Goal: Information Seeking & Learning: Check status

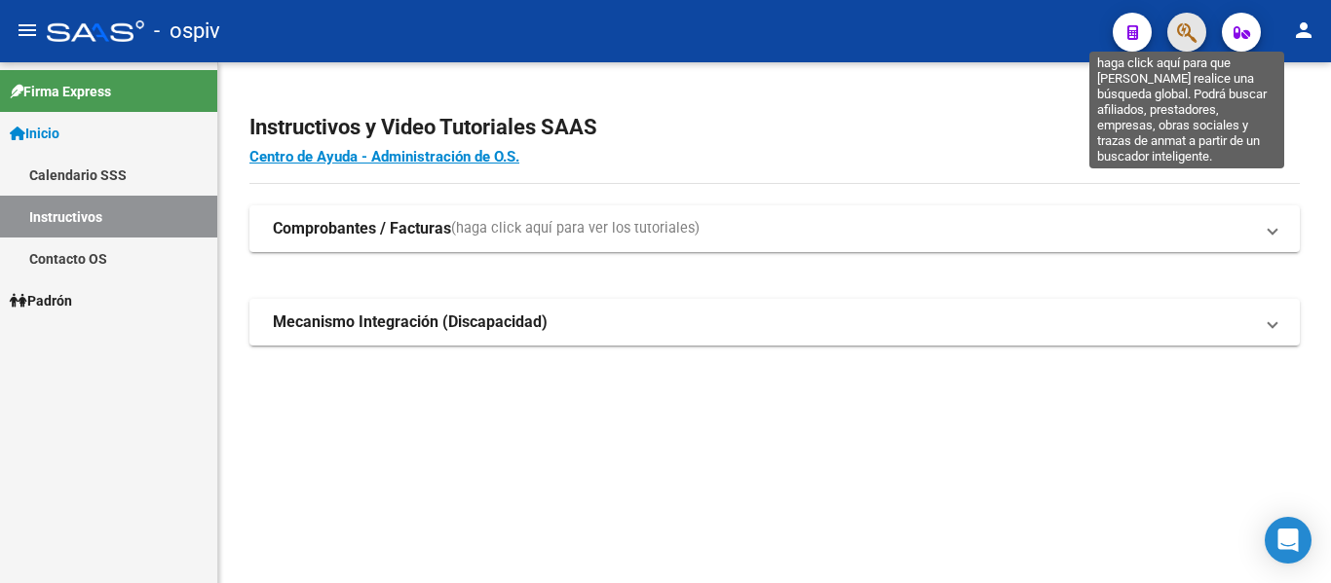
click at [1195, 39] on icon "button" at bounding box center [1186, 32] width 19 height 22
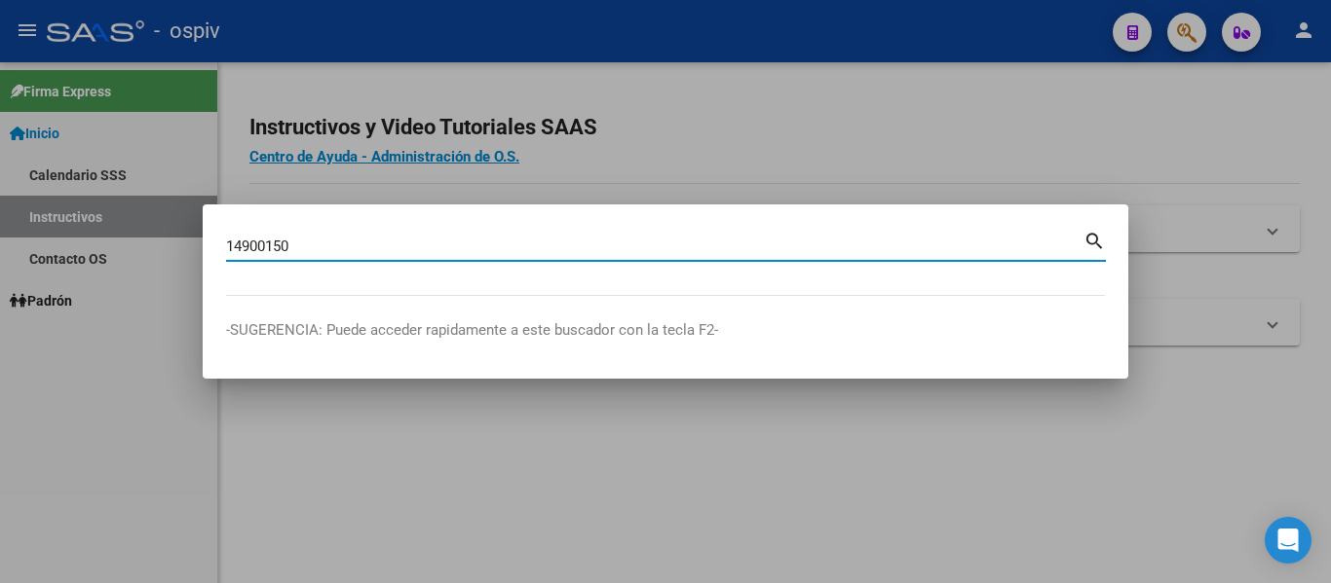
type input "14900150"
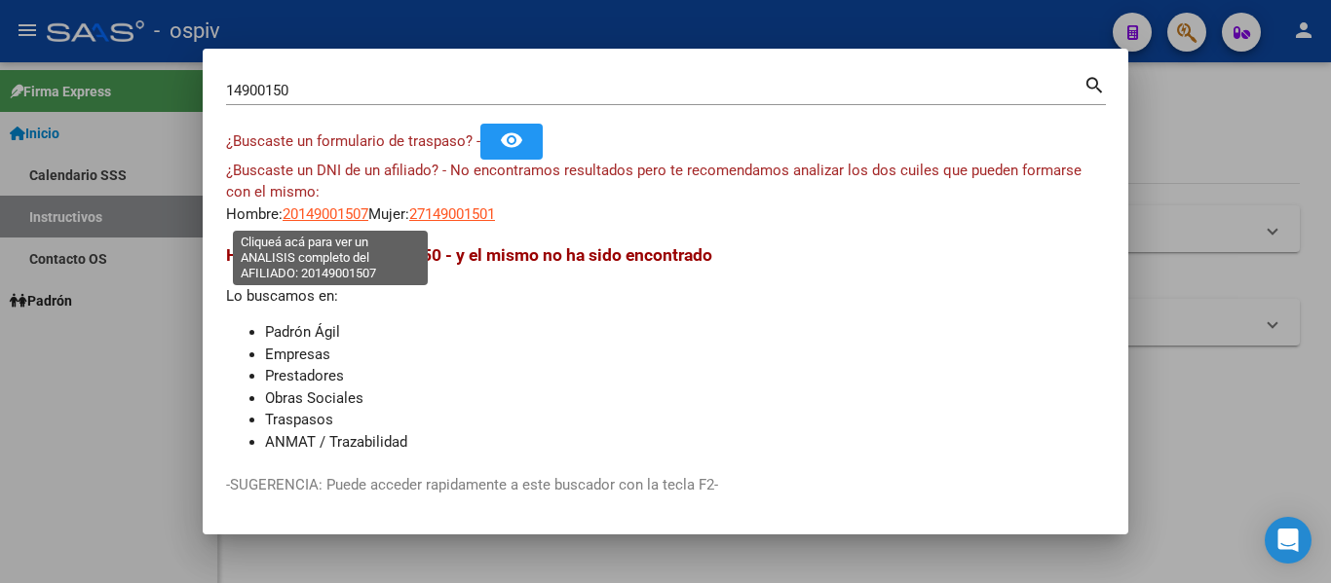
click at [350, 218] on span "20149001507" at bounding box center [325, 215] width 86 height 18
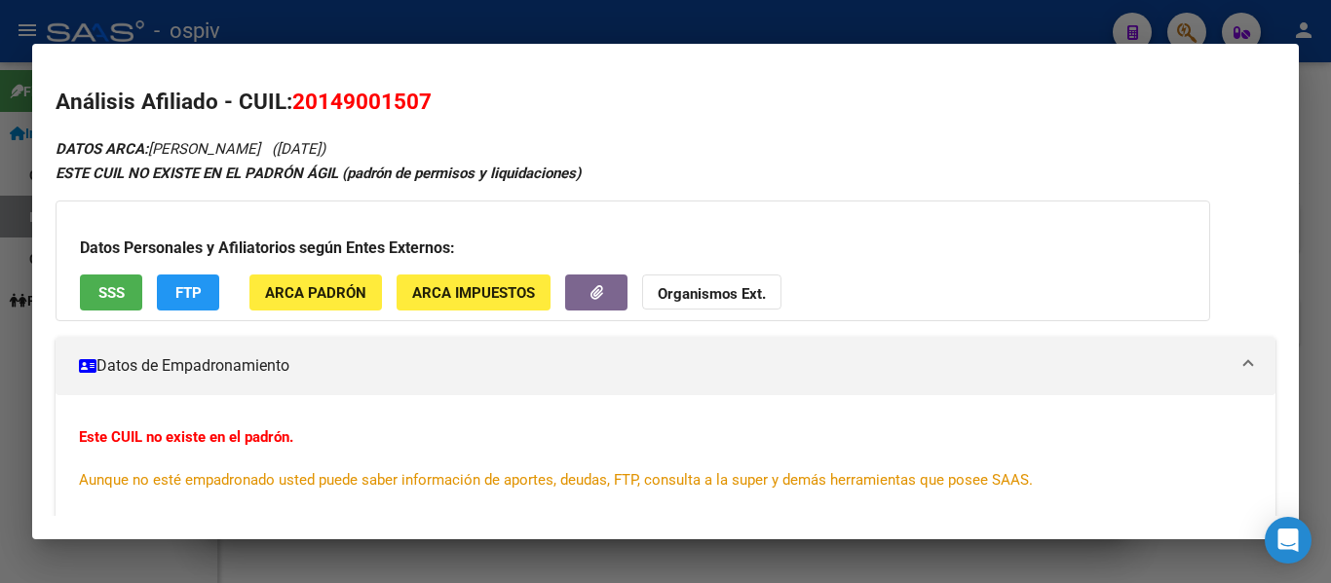
click at [133, 304] on button "SSS" at bounding box center [111, 293] width 62 height 36
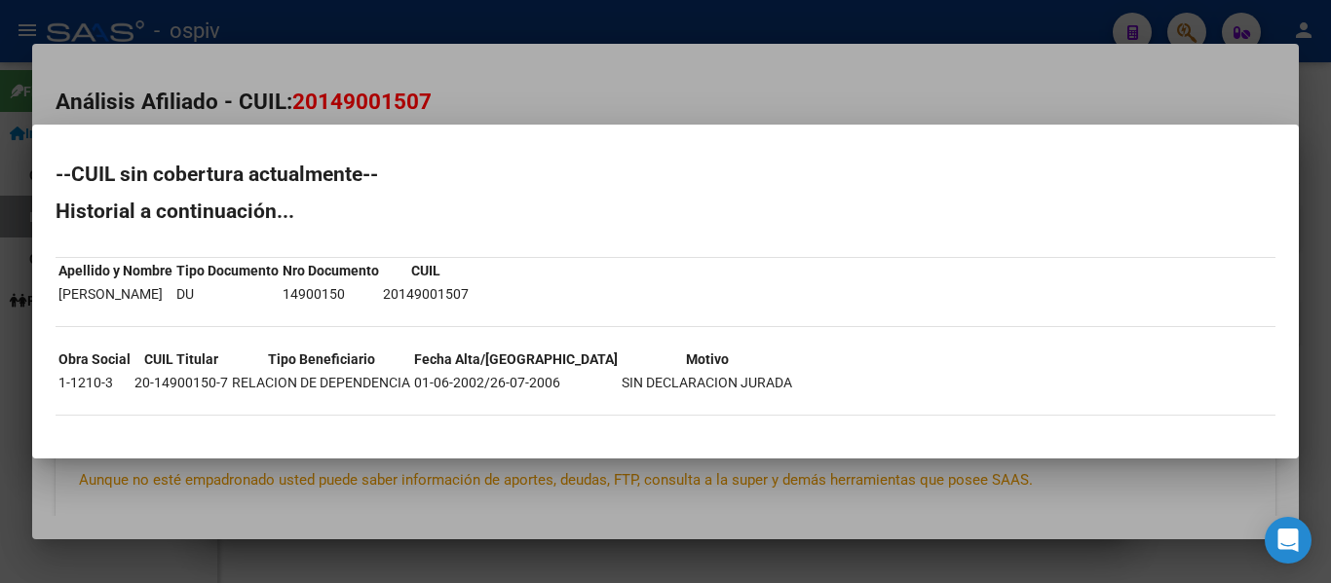
click at [1169, 121] on div at bounding box center [665, 291] width 1331 height 583
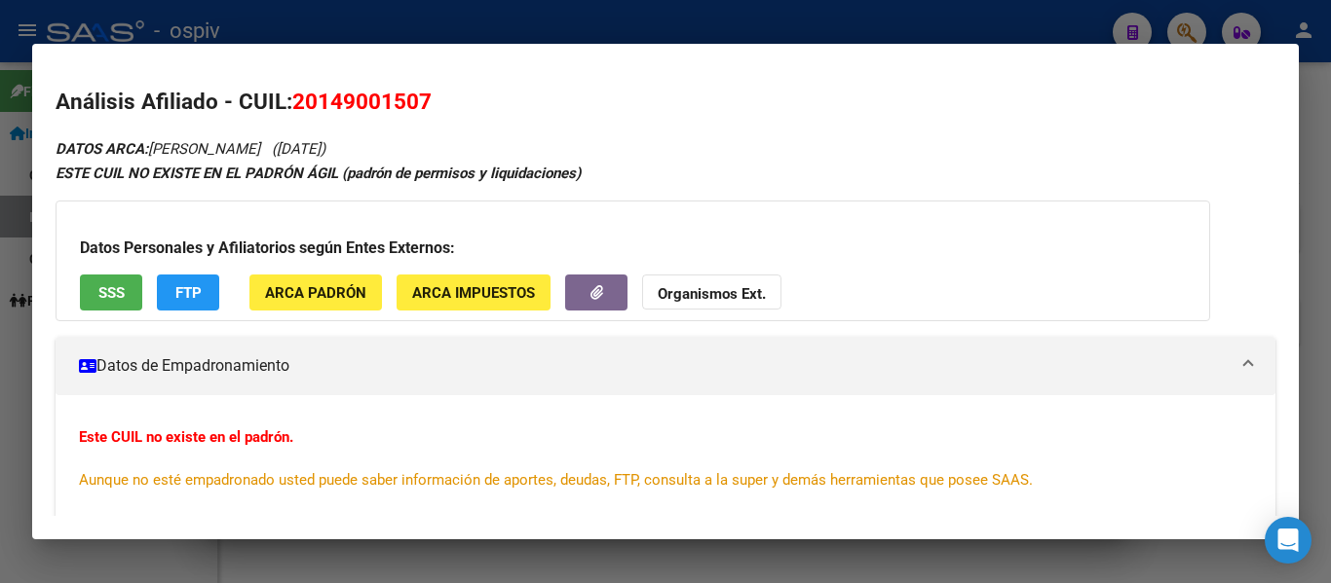
click at [1250, 81] on mat-dialog-content "Análisis Afiliado - CUIL: 20149001507 DATOS ARCA: [PERSON_NAME] ([DATE]) ESTE C…" at bounding box center [665, 291] width 1266 height 449
drag, startPoint x: 1148, startPoint y: 559, endPoint x: 1109, endPoint y: 565, distance: 39.4
click at [1146, 560] on div at bounding box center [665, 291] width 1331 height 583
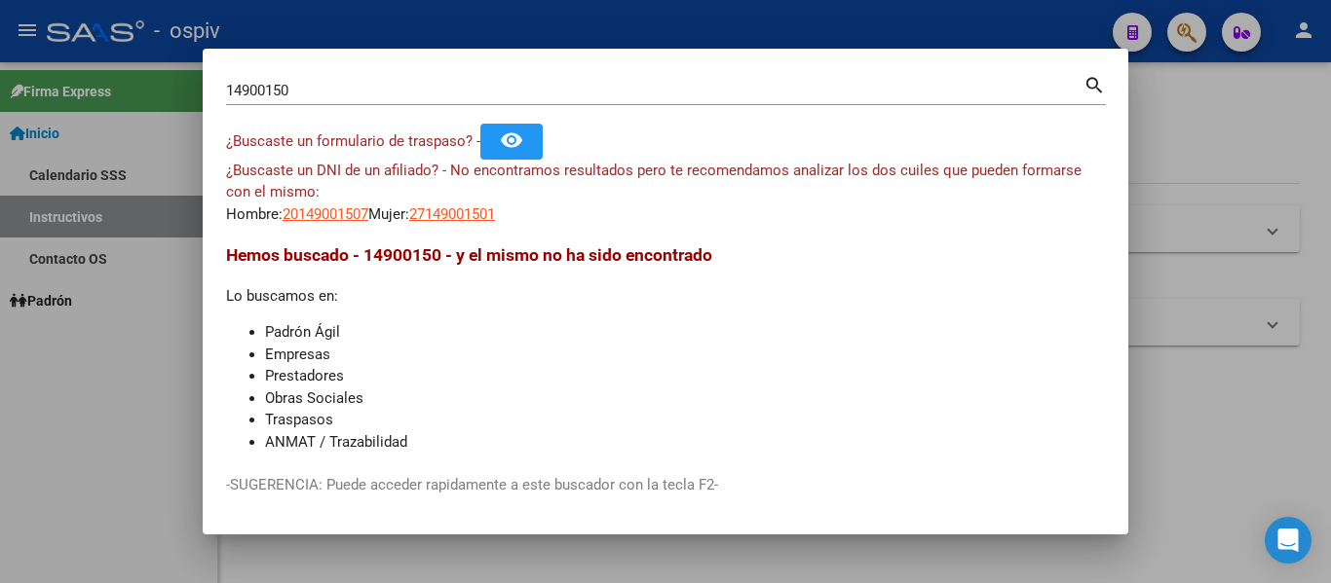
drag, startPoint x: 340, startPoint y: 90, endPoint x: 0, endPoint y: 73, distance: 340.4
click at [0, 73] on div "14900150 Buscar (apellido, dni, cuil, nro traspaso, cuit, obra social) search ¿…" at bounding box center [665, 291] width 1331 height 583
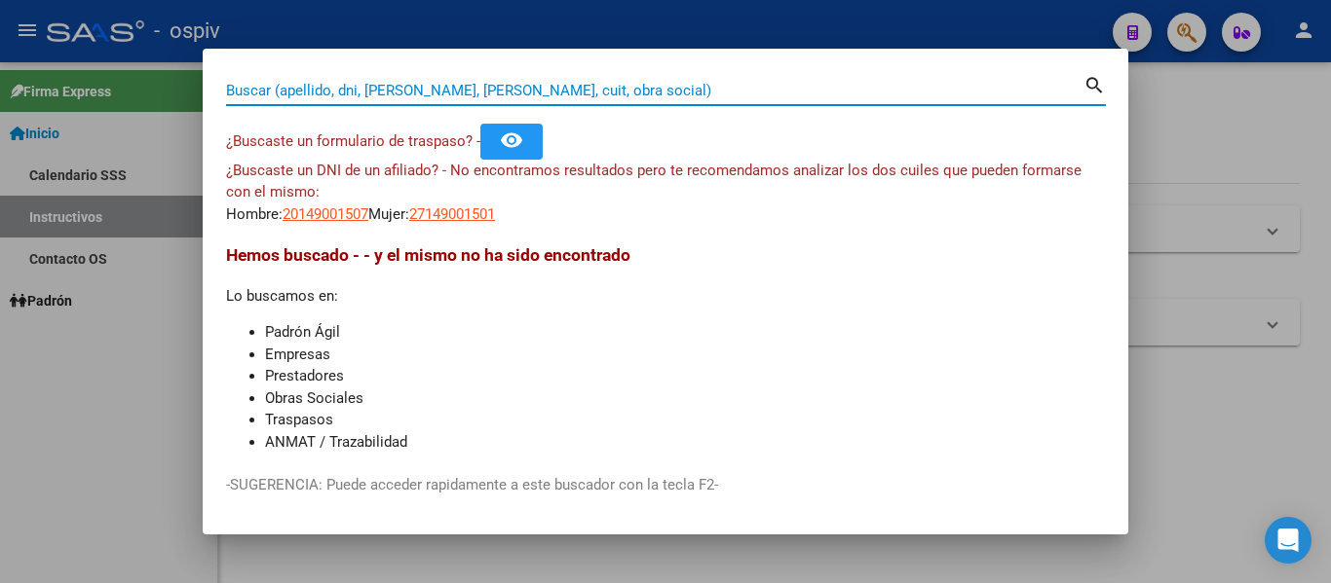
paste input "14300130"
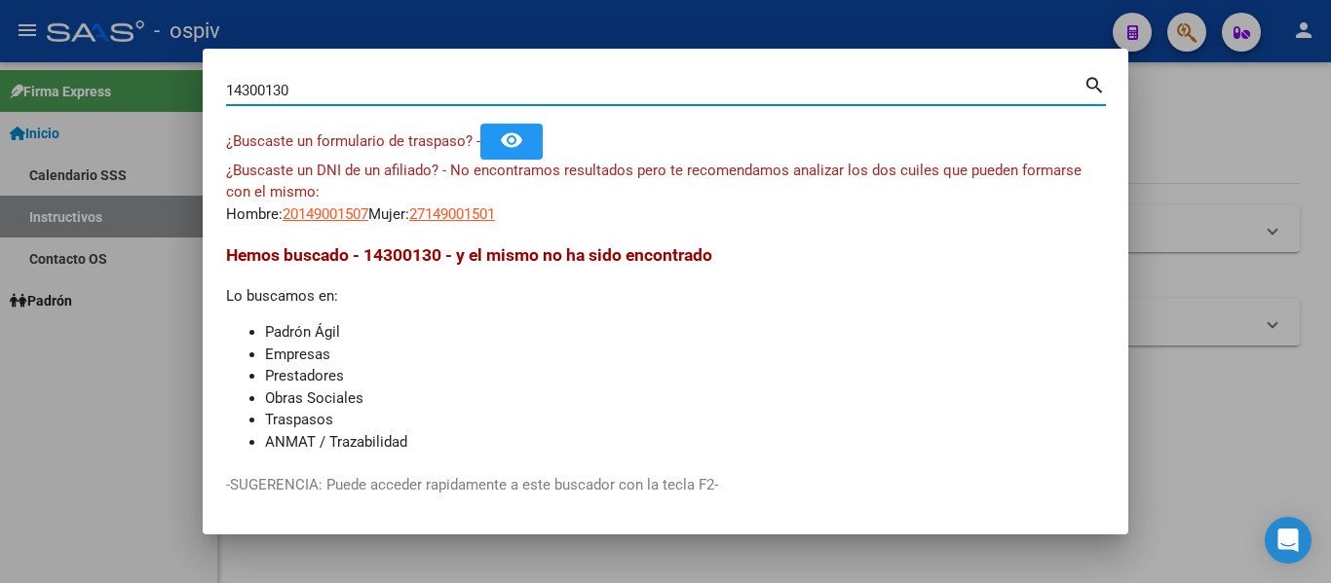
type input "14300130"
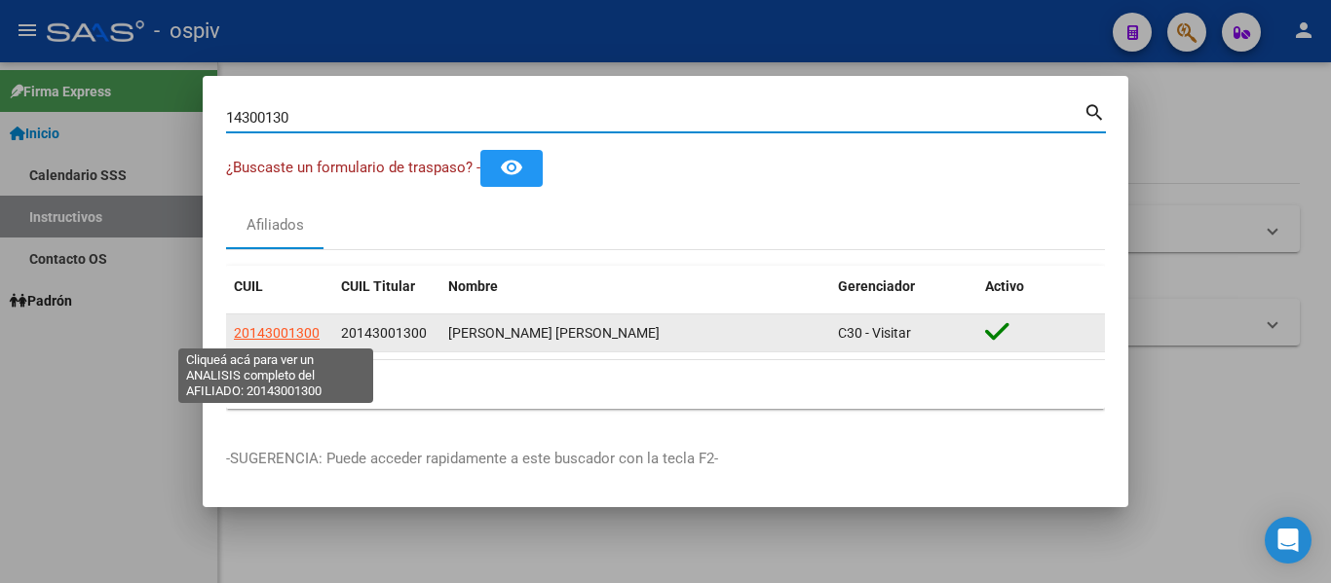
click at [287, 336] on span "20143001300" at bounding box center [277, 333] width 86 height 16
type textarea "20143001300"
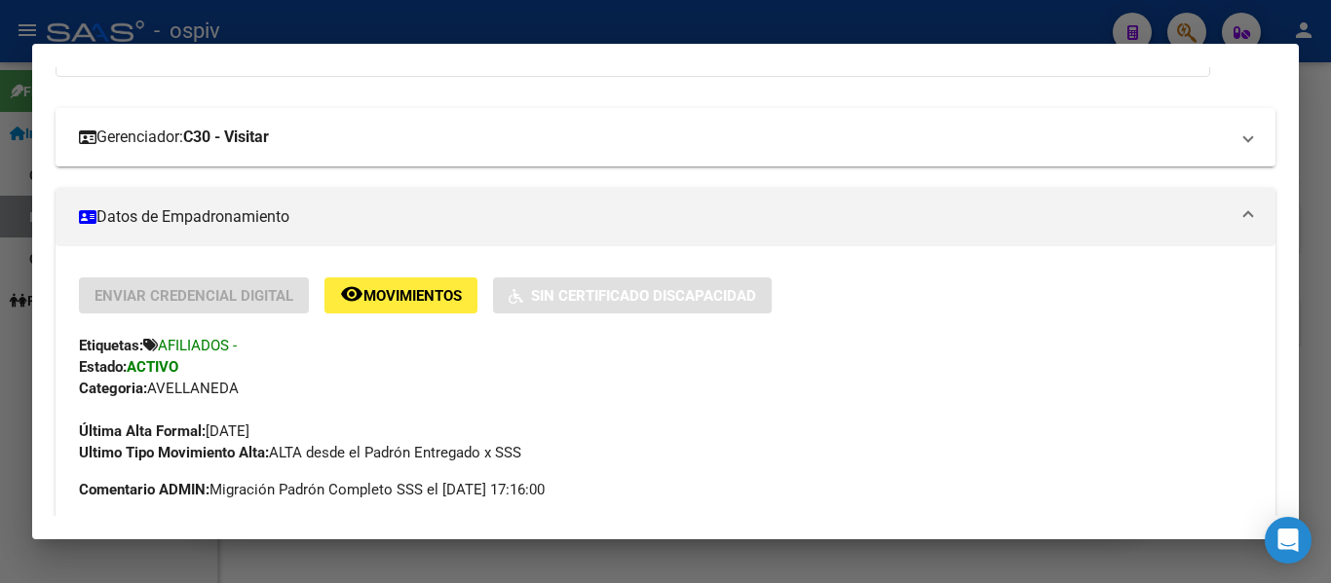
scroll to position [97, 0]
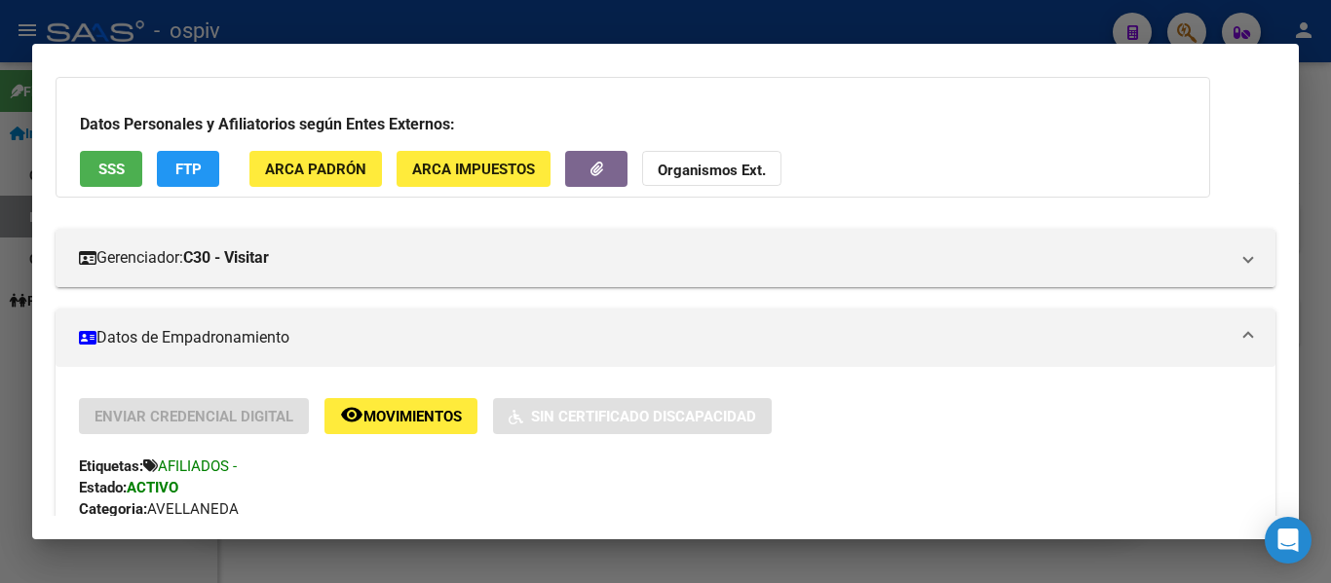
click at [123, 170] on span "SSS" at bounding box center [111, 170] width 26 height 18
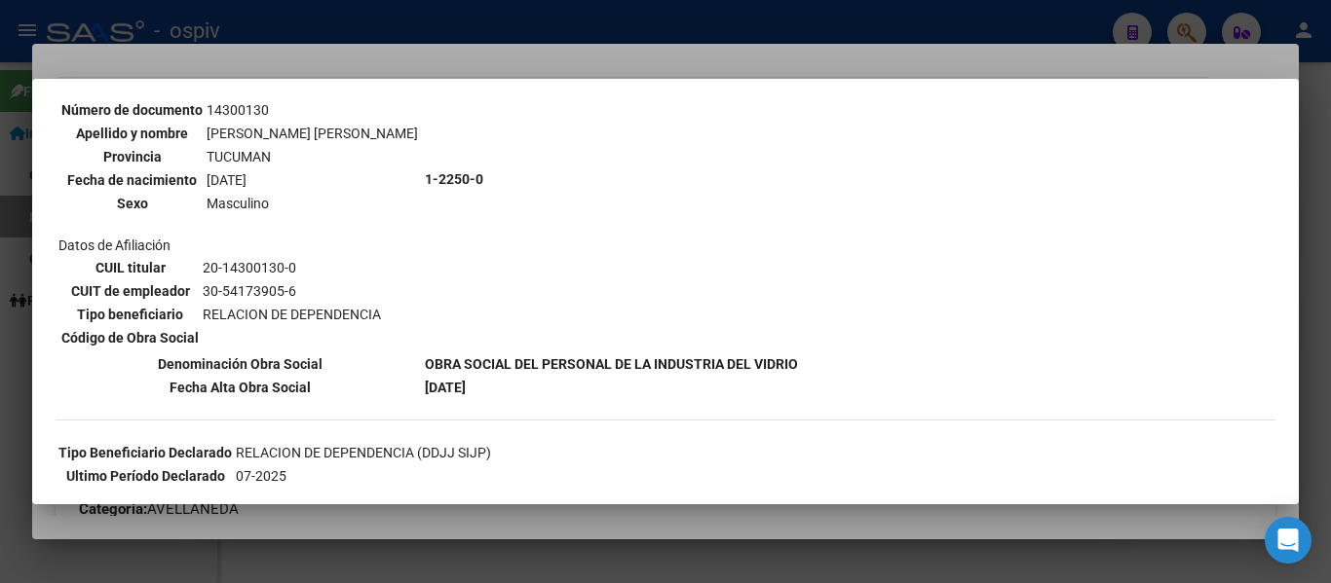
scroll to position [0, 0]
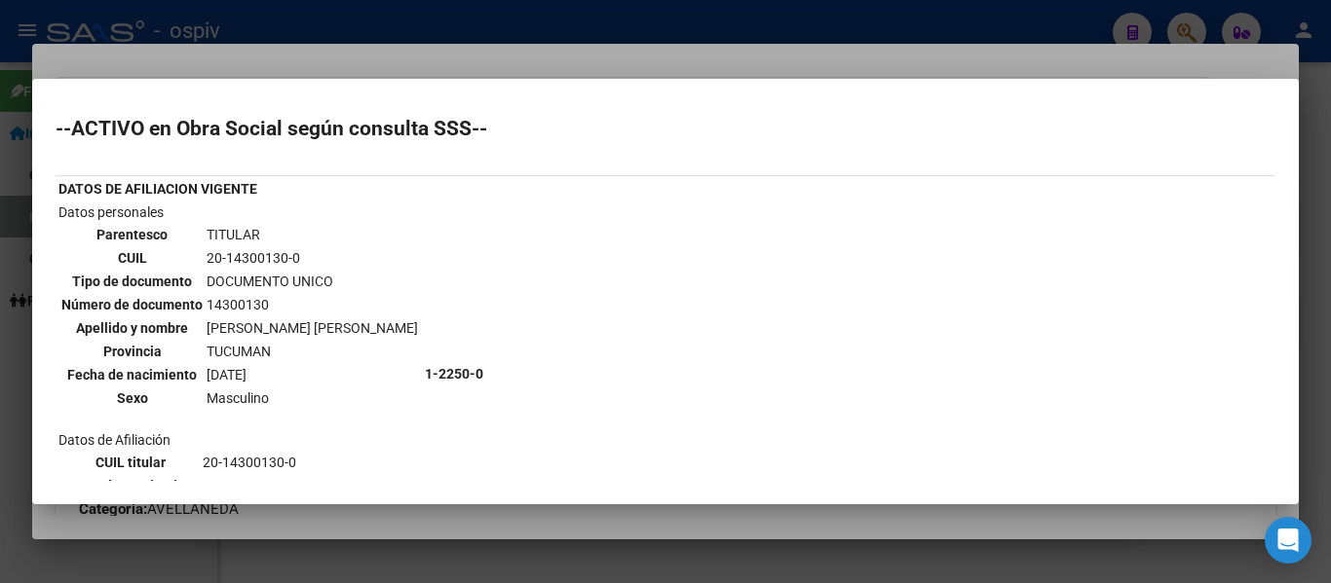
click at [580, 63] on div at bounding box center [665, 291] width 1331 height 583
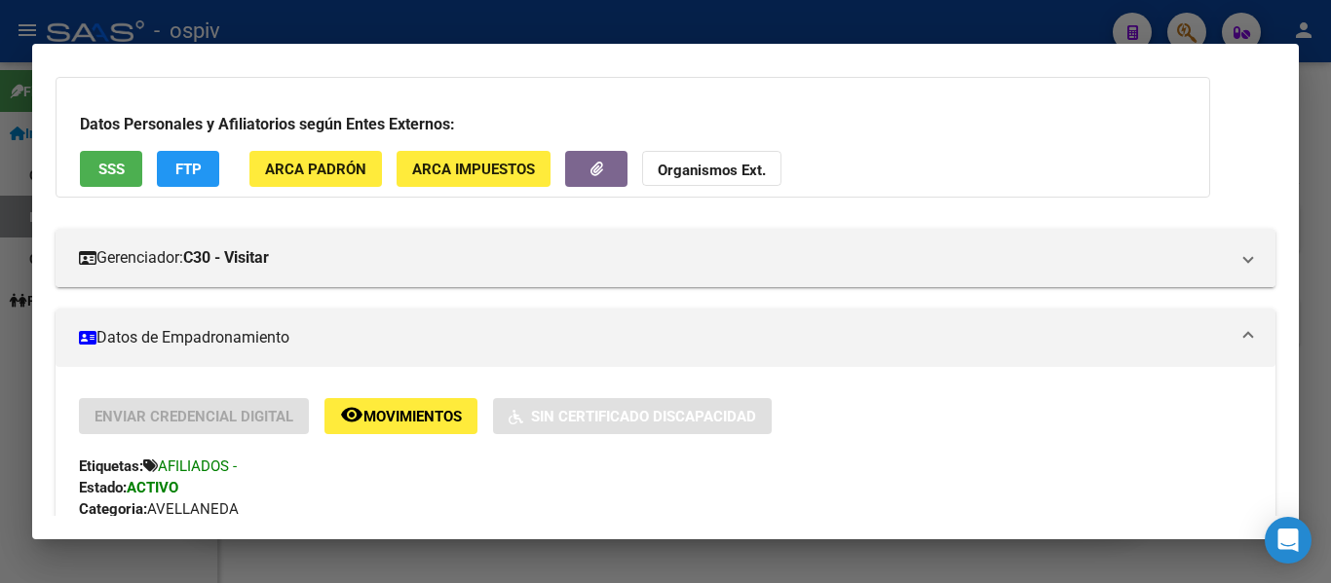
click at [493, 28] on div at bounding box center [665, 291] width 1331 height 583
